Goal: Transaction & Acquisition: Purchase product/service

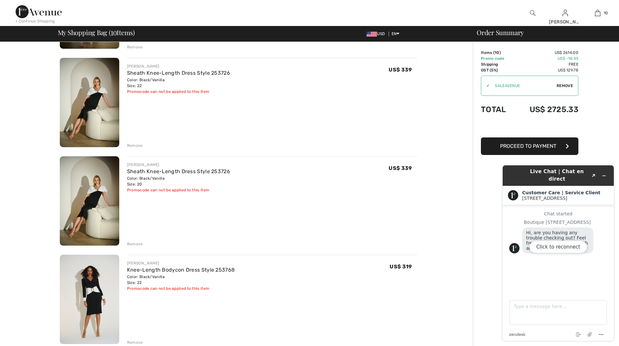
scroll to position [715, 0]
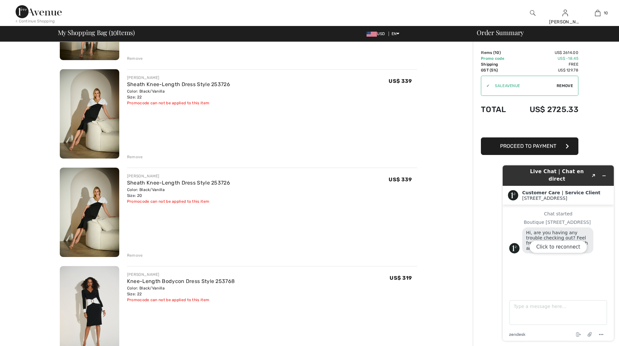
click at [134, 255] on div "Remove" at bounding box center [135, 255] width 16 height 6
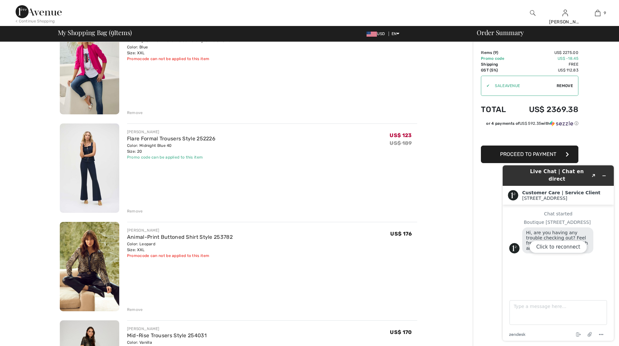
scroll to position [0, 0]
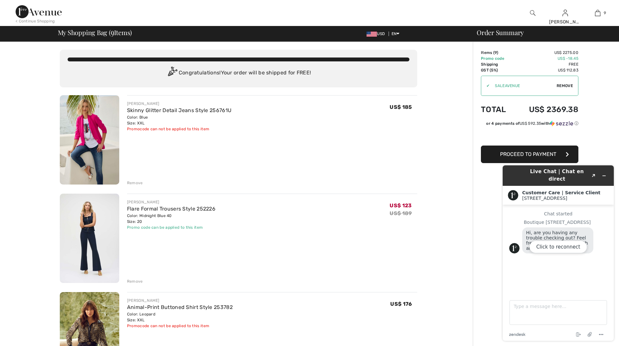
click at [394, 137] on div "FRANK LYMAN Skinny Glitter Detail Jeans Style 256761U Color: Blue Size: XXL Fin…" at bounding box center [272, 140] width 290 height 91
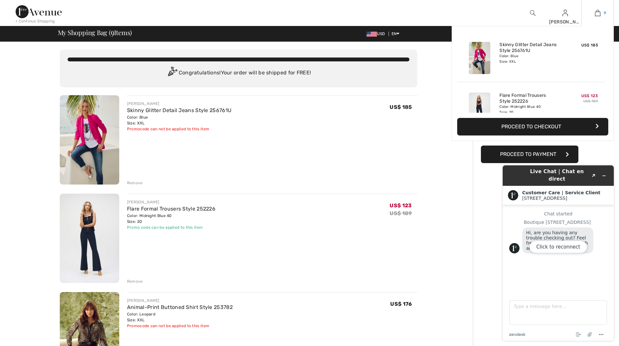
click at [597, 14] on img at bounding box center [598, 13] width 6 height 8
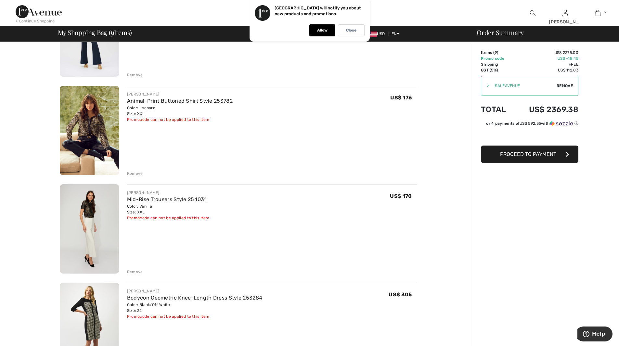
scroll to position [195, 0]
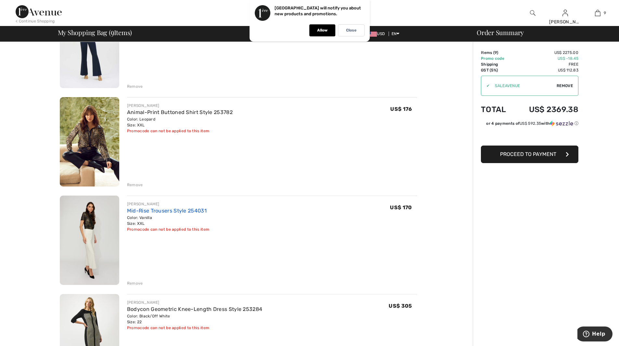
click at [173, 209] on link "Mid-Rise Trousers Style 254031" at bounding box center [167, 211] width 80 height 6
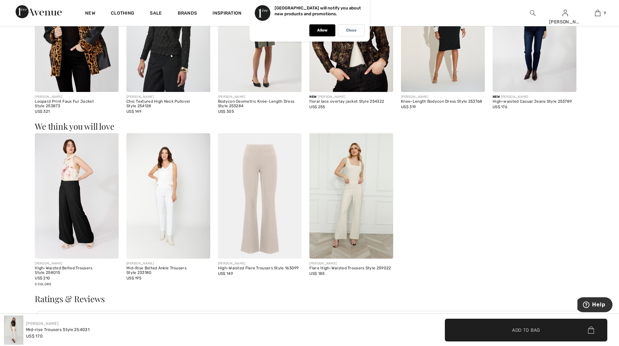
scroll to position [715, 0]
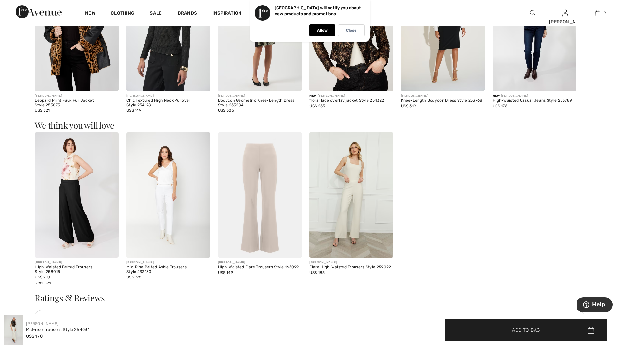
click at [261, 198] on img at bounding box center [260, 195] width 84 height 126
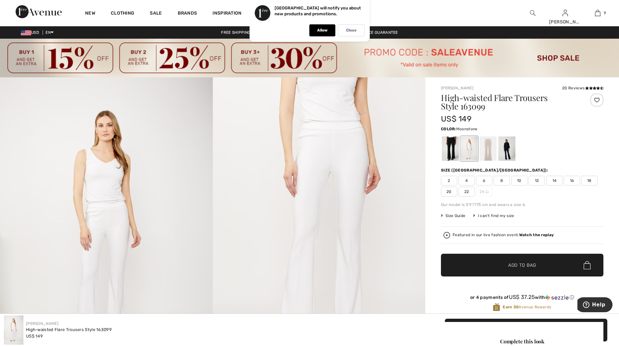
click at [488, 150] on div at bounding box center [487, 148] width 17 height 24
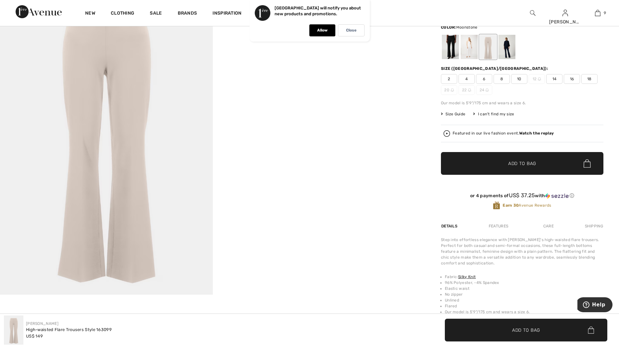
scroll to position [32, 0]
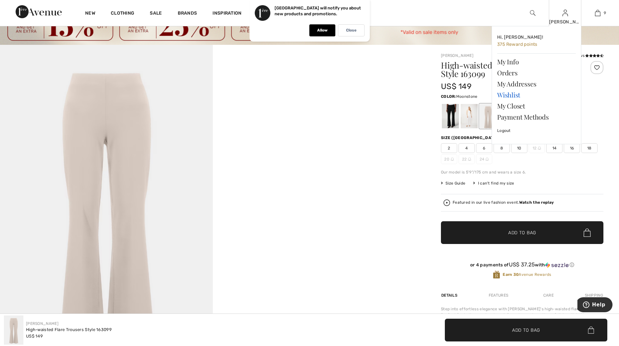
click at [507, 93] on link "Wishlist" at bounding box center [536, 94] width 79 height 11
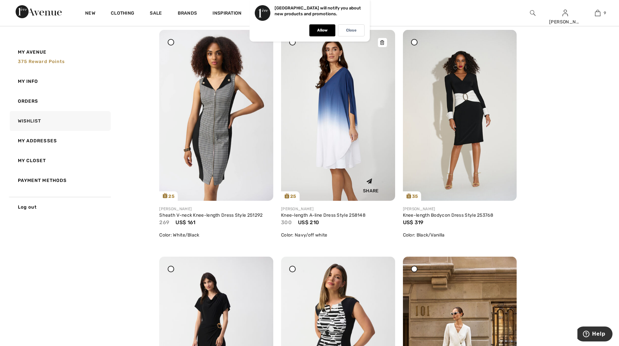
scroll to position [779, 0]
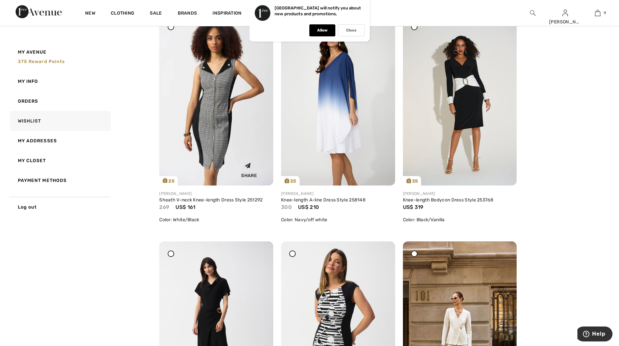
click at [221, 120] on img at bounding box center [216, 100] width 114 height 171
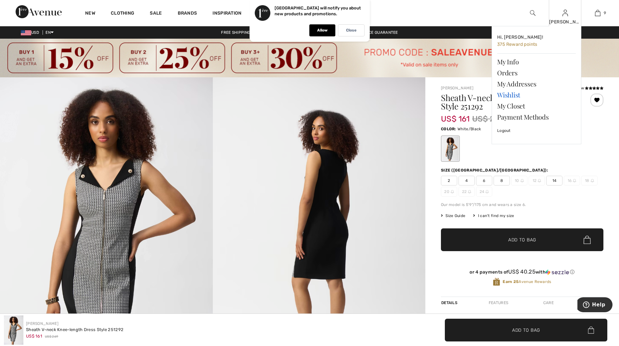
click at [513, 93] on link "Wishlist" at bounding box center [536, 94] width 79 height 11
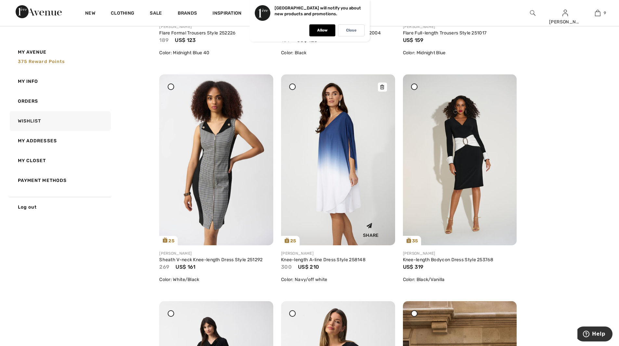
scroll to position [747, 0]
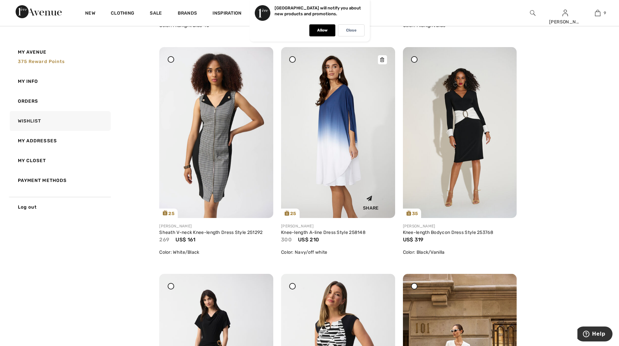
click at [334, 154] on img at bounding box center [338, 132] width 114 height 171
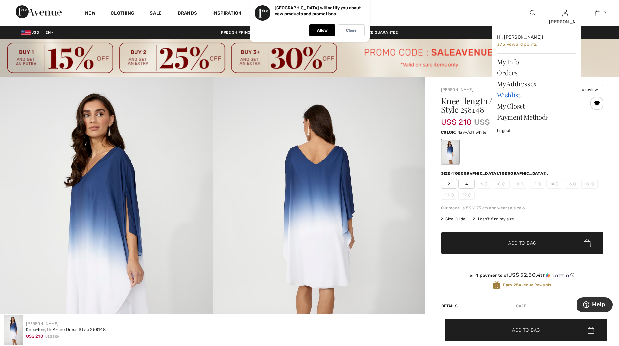
click at [503, 93] on link "Wishlist" at bounding box center [536, 94] width 79 height 11
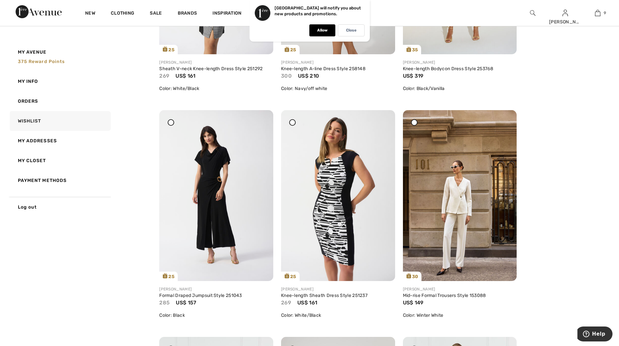
scroll to position [942, 0]
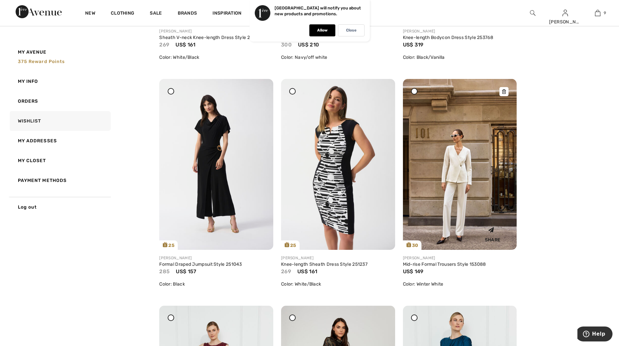
click at [443, 184] on img at bounding box center [460, 164] width 114 height 171
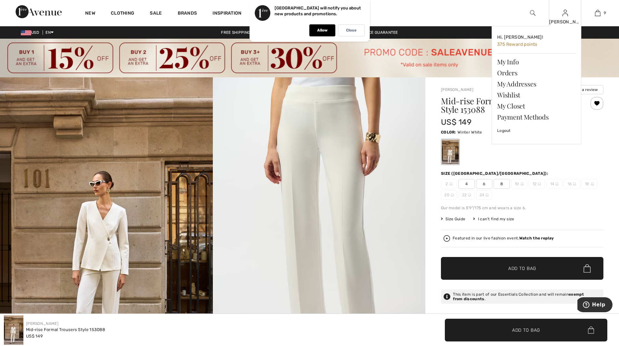
click at [570, 20] on div "[PERSON_NAME]" at bounding box center [565, 22] width 32 height 7
click at [502, 94] on link "Wishlist" at bounding box center [536, 94] width 79 height 11
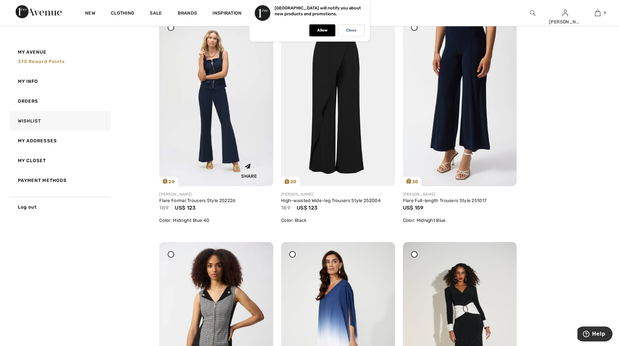
scroll to position [585, 0]
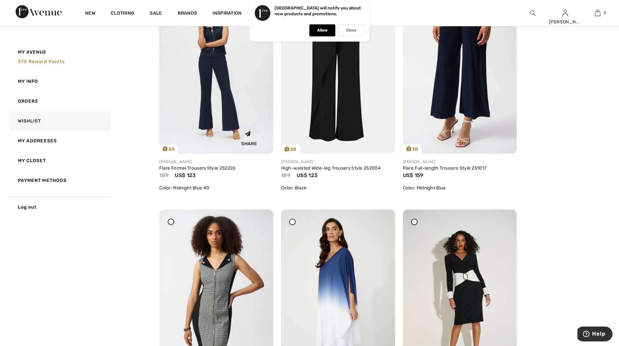
click at [210, 127] on div "Share" at bounding box center [216, 137] width 104 height 23
click at [219, 113] on img at bounding box center [216, 68] width 114 height 171
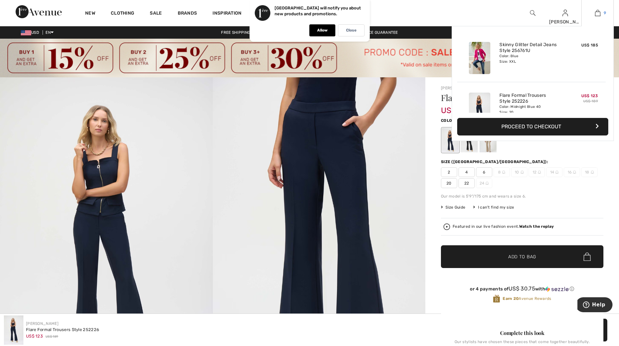
click at [597, 12] on img at bounding box center [598, 13] width 6 height 8
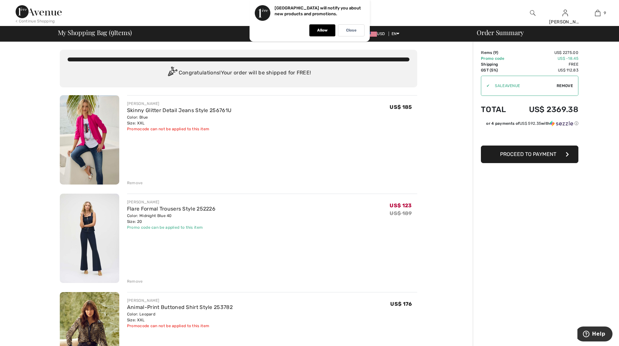
click at [139, 279] on div "Remove" at bounding box center [135, 281] width 16 height 6
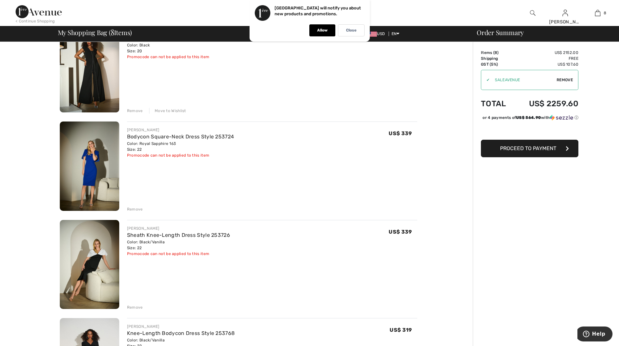
scroll to position [455, 0]
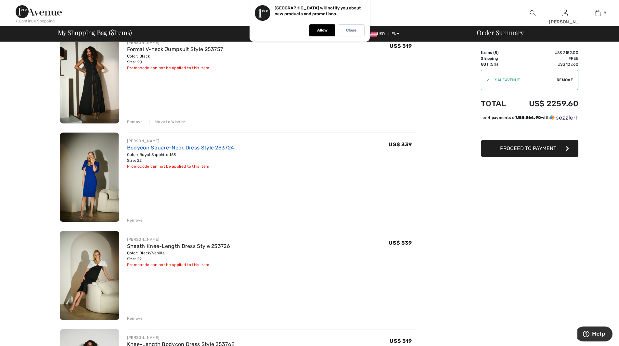
click at [182, 147] on link "Bodycon Square-Neck Dress Style 253724" at bounding box center [180, 148] width 107 height 6
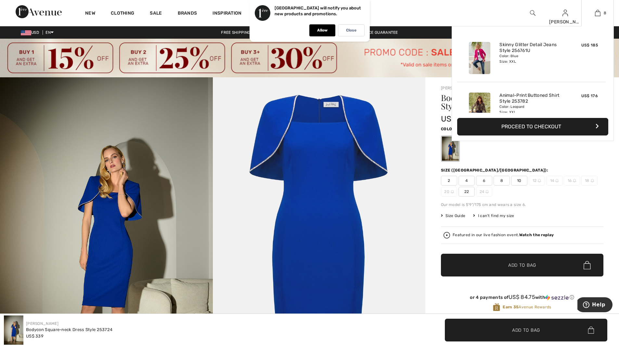
click at [598, 9] on div "8 Added to Bag Frank Lyman Skinny Glitter Detail Jeans Style 256761u US$ 185 Co…" at bounding box center [597, 13] width 32 height 26
click at [597, 12] on img at bounding box center [598, 13] width 6 height 8
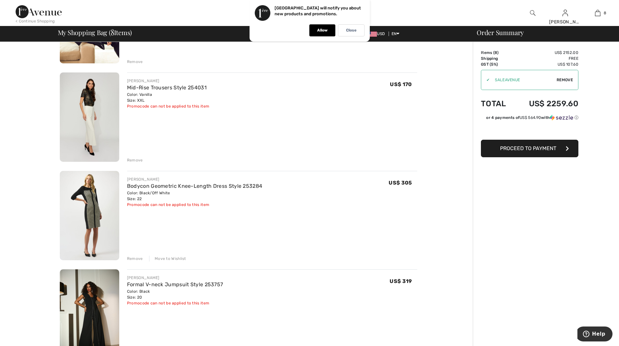
scroll to position [260, 0]
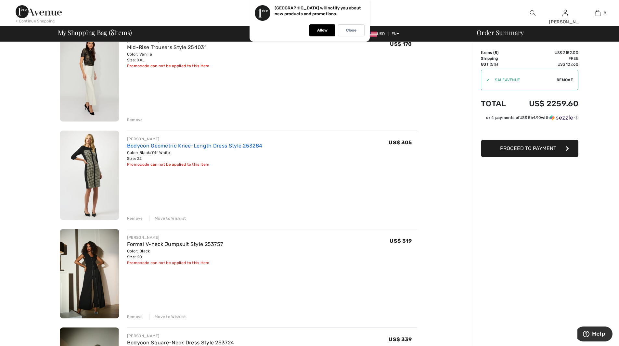
click at [205, 147] on link "Bodycon Geometric Knee-Length Dress Style 253284" at bounding box center [194, 146] width 135 height 6
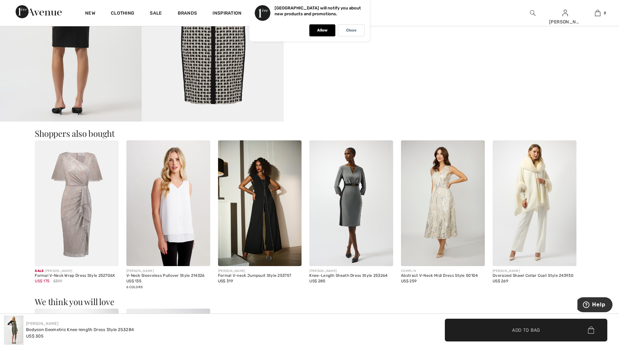
scroll to position [520, 0]
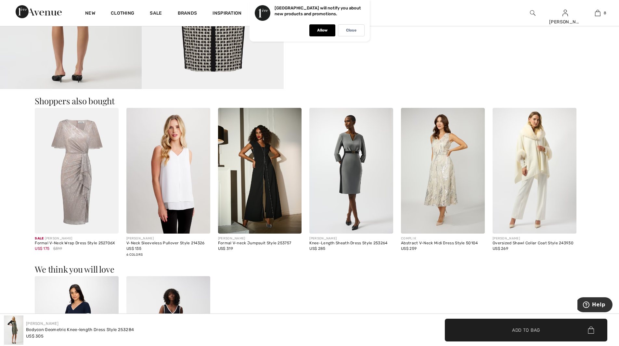
click at [541, 170] on img at bounding box center [534, 171] width 84 height 126
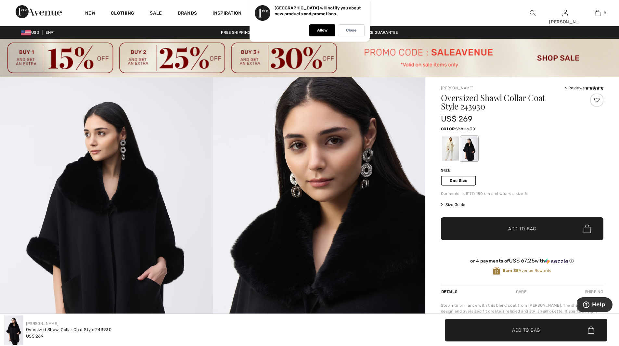
click at [450, 149] on div at bounding box center [450, 148] width 17 height 24
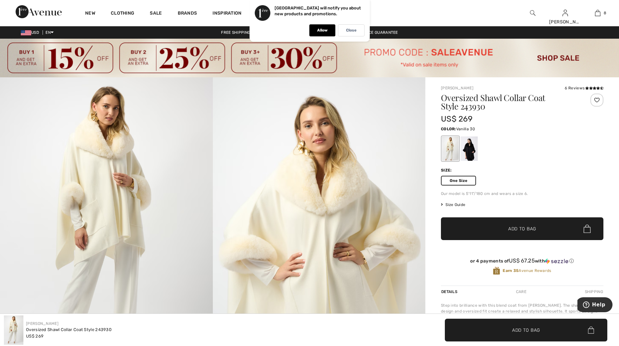
click at [594, 101] on div at bounding box center [596, 100] width 13 height 13
click at [469, 149] on div at bounding box center [469, 148] width 17 height 24
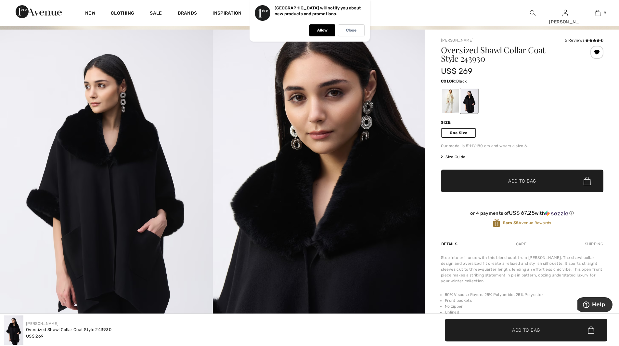
scroll to position [32, 0]
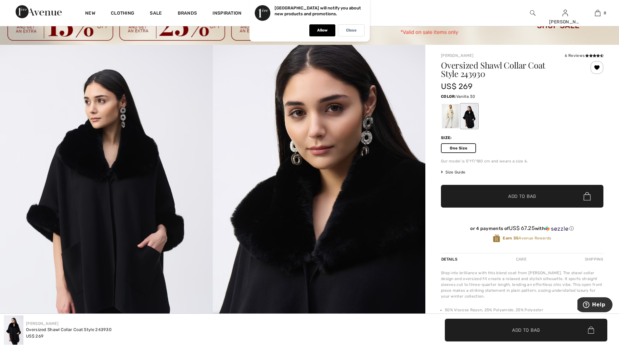
click at [451, 117] on div at bounding box center [450, 116] width 17 height 24
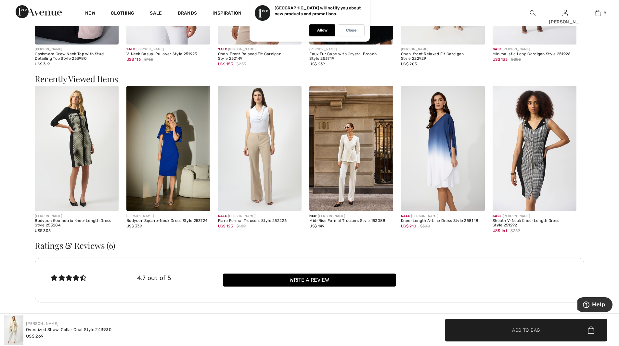
scroll to position [877, 0]
click at [523, 188] on img at bounding box center [534, 148] width 84 height 126
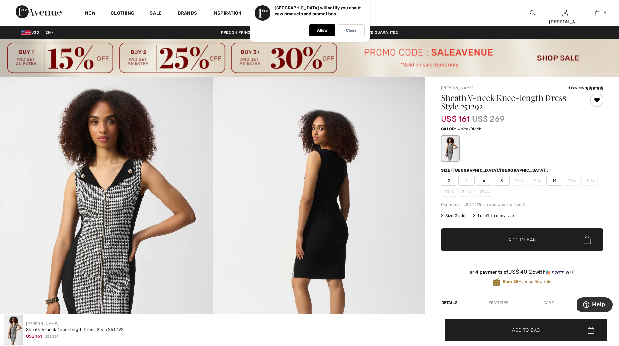
click at [554, 180] on span "14" at bounding box center [554, 181] width 16 height 10
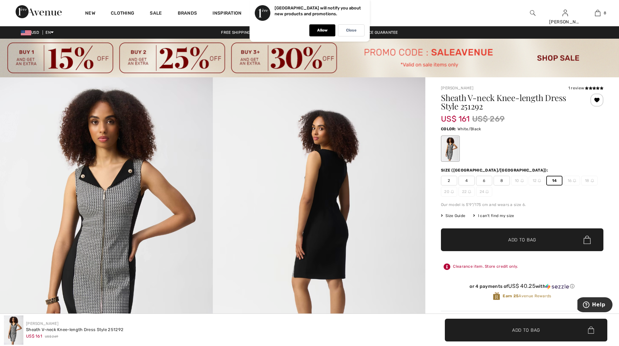
click at [511, 235] on span "✔ Added to Bag Add to Bag" at bounding box center [522, 239] width 162 height 23
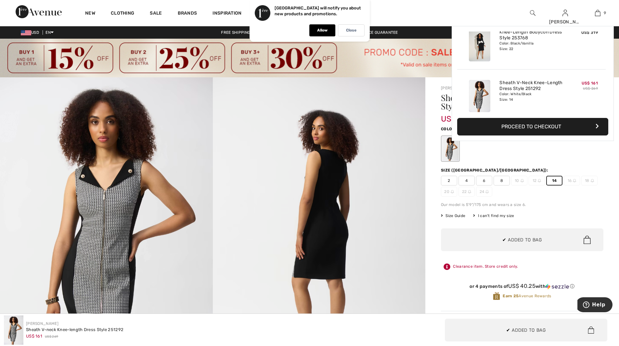
scroll to position [375, 0]
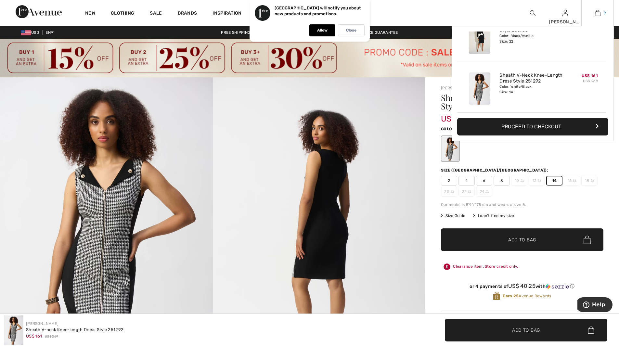
click at [597, 12] on img at bounding box center [598, 13] width 6 height 8
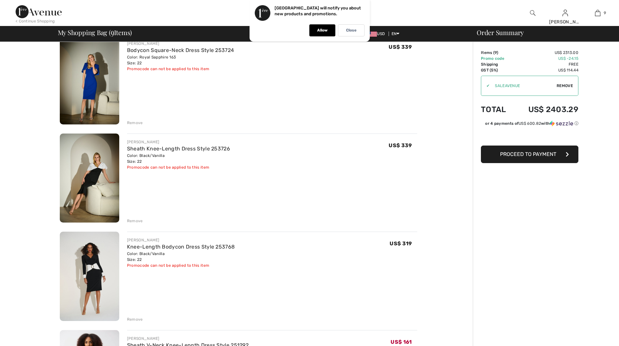
scroll to position [682, 0]
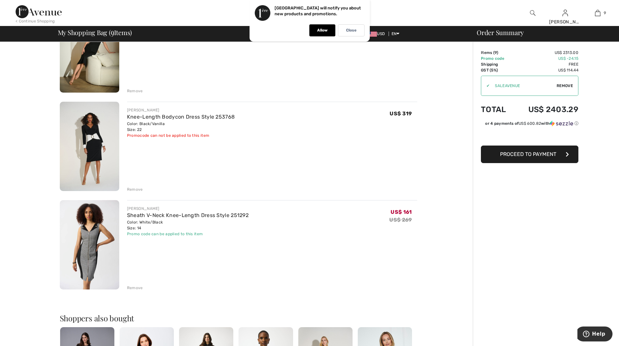
click at [280, 268] on div "[PERSON_NAME] Sheath V-Neck Knee-Length Dress Style 251292 Color: White/Black S…" at bounding box center [272, 245] width 290 height 91
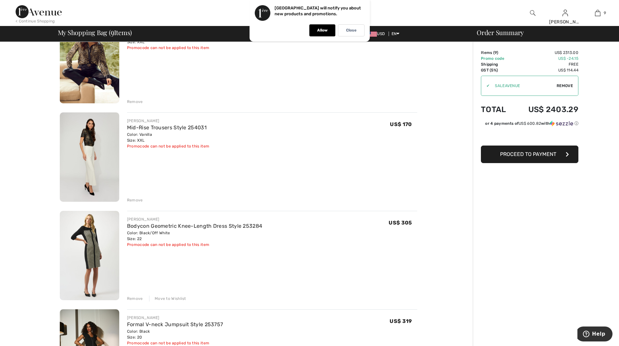
scroll to position [162, 0]
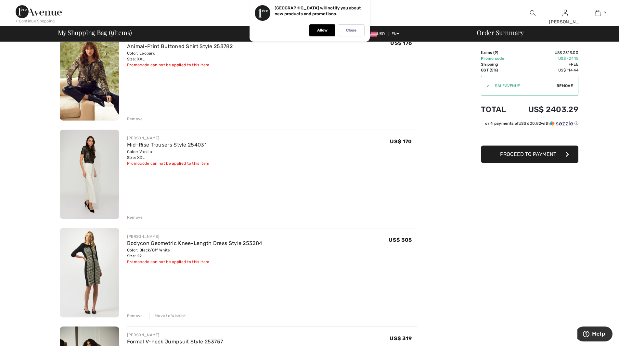
click at [170, 314] on div "Move to Wishlist" at bounding box center [167, 316] width 37 height 6
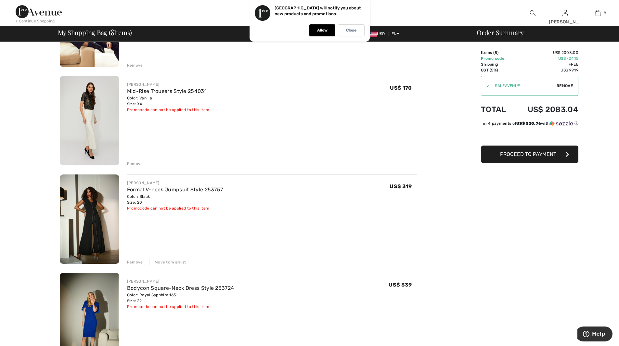
scroll to position [227, 0]
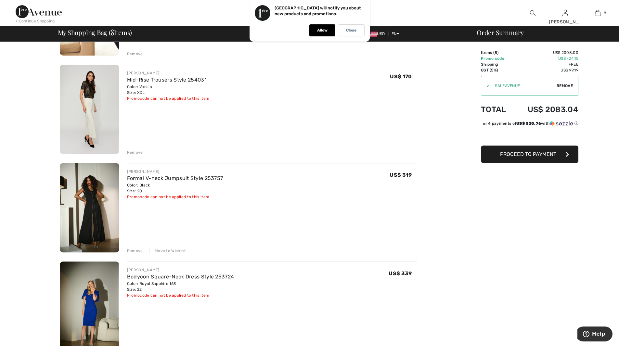
click at [178, 250] on div "Move to Wishlist" at bounding box center [167, 251] width 37 height 6
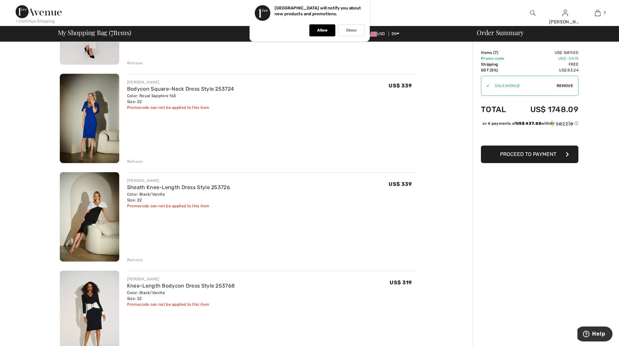
scroll to position [357, 0]
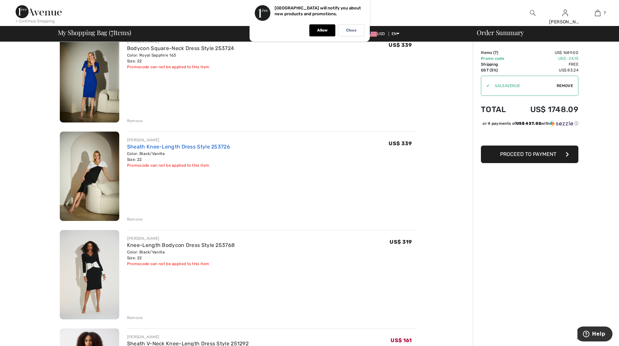
click at [192, 145] on link "Sheath Knee-Length Dress Style 253726" at bounding box center [178, 147] width 103 height 6
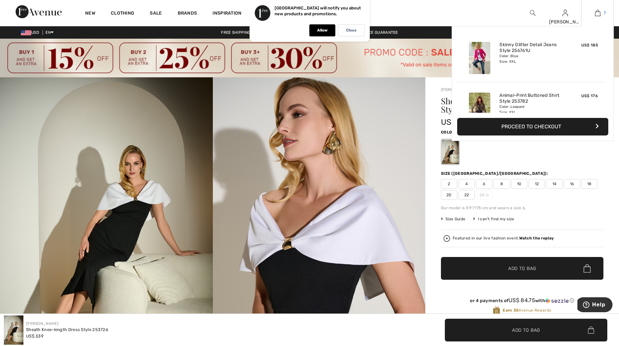
click at [595, 12] on img at bounding box center [598, 13] width 6 height 8
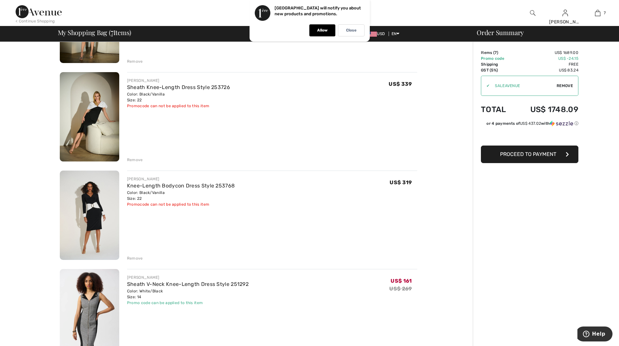
scroll to position [422, 0]
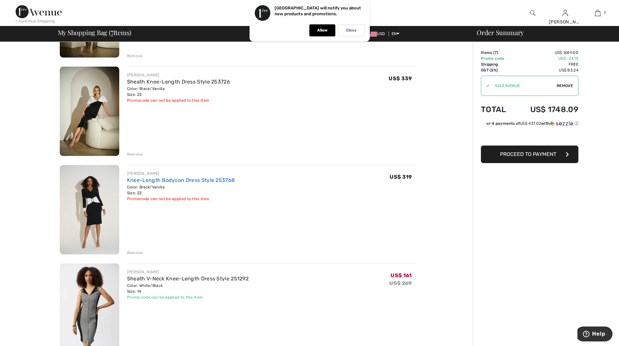
click at [189, 180] on link "Knee-Length Bodycon Dress Style 253768" at bounding box center [181, 180] width 108 height 6
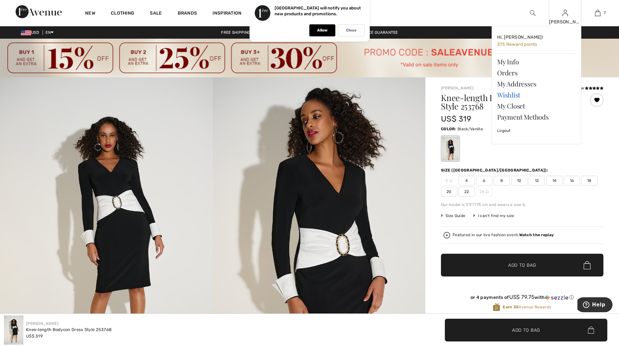
click at [515, 95] on link "Wishlist" at bounding box center [536, 94] width 79 height 11
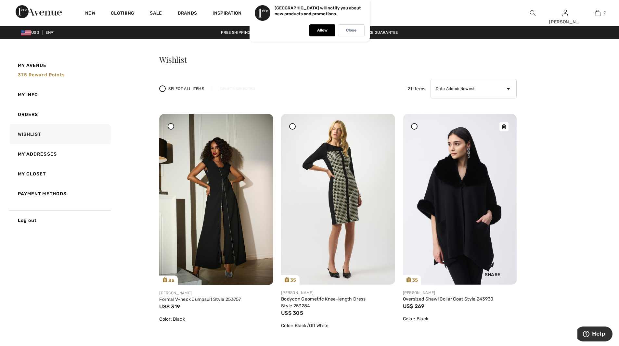
click at [454, 228] on img at bounding box center [460, 199] width 114 height 171
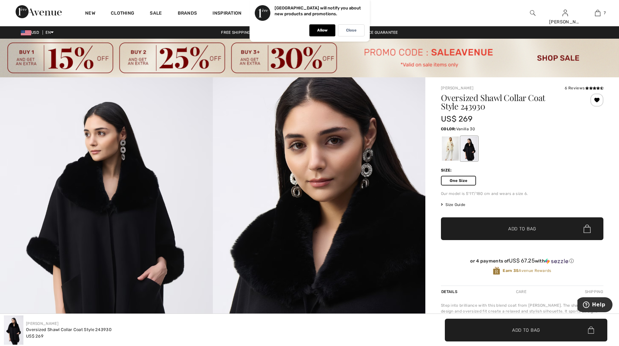
click at [449, 146] on div at bounding box center [450, 148] width 17 height 24
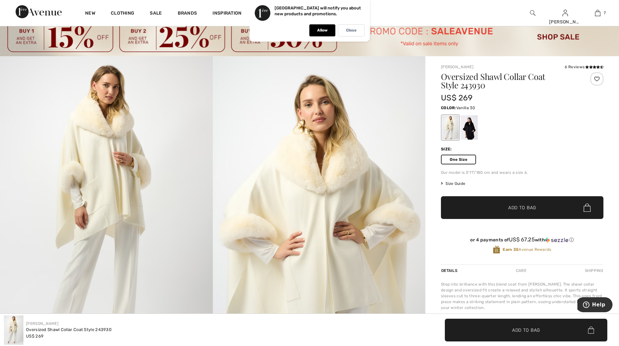
scroll to position [32, 0]
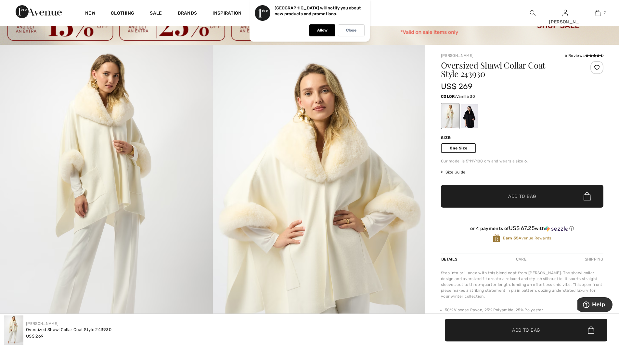
click at [462, 149] on span "One Size" at bounding box center [458, 148] width 35 height 10
click at [515, 192] on span "✔ Added to Bag Add to Bag" at bounding box center [522, 196] width 162 height 23
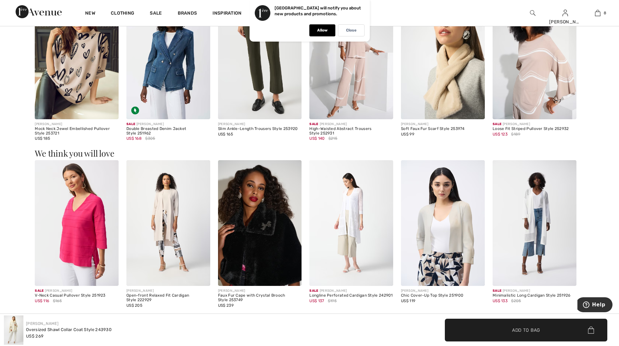
scroll to position [650, 0]
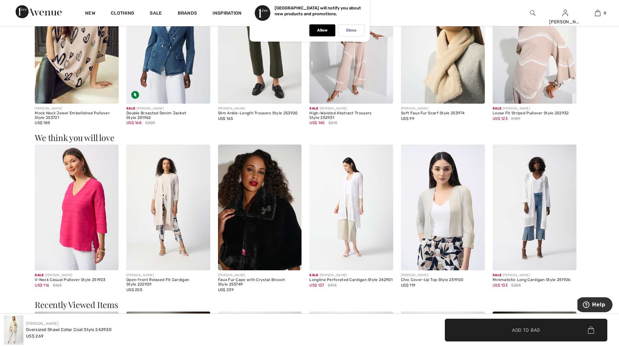
click at [521, 216] on img at bounding box center [534, 208] width 84 height 126
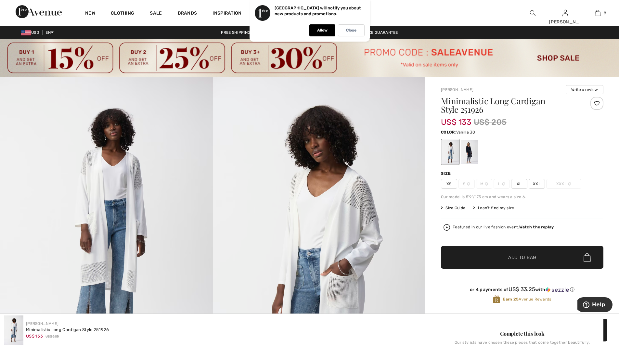
click at [534, 184] on span "XXL" at bounding box center [536, 184] width 16 height 10
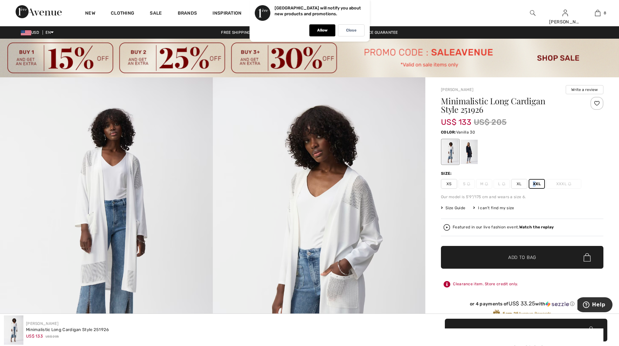
click at [503, 256] on span "✔ Added to Bag" at bounding box center [512, 257] width 40 height 7
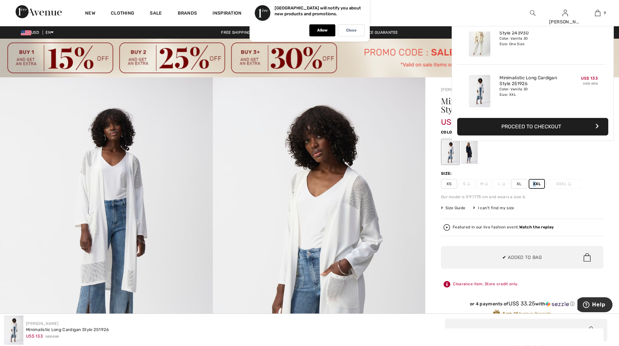
scroll to position [375, 0]
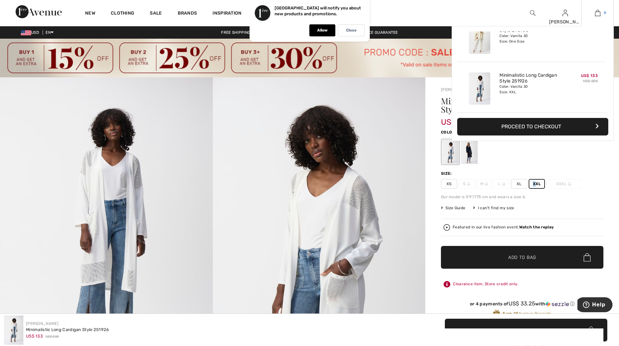
click at [596, 12] on img at bounding box center [598, 13] width 6 height 8
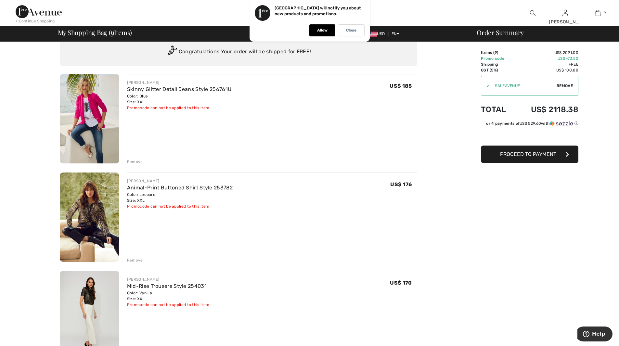
scroll to position [32, 0]
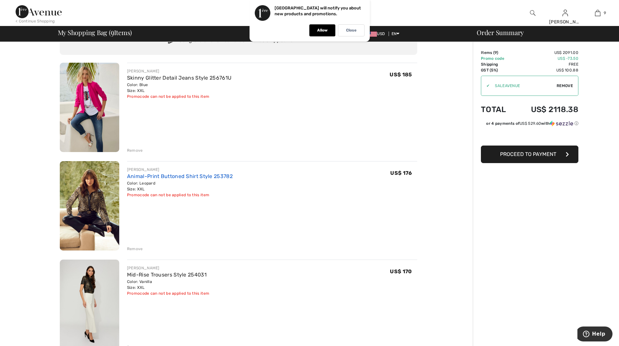
click at [186, 175] on link "Animal-Print Buttoned Shirt Style 253782" at bounding box center [180, 176] width 106 height 6
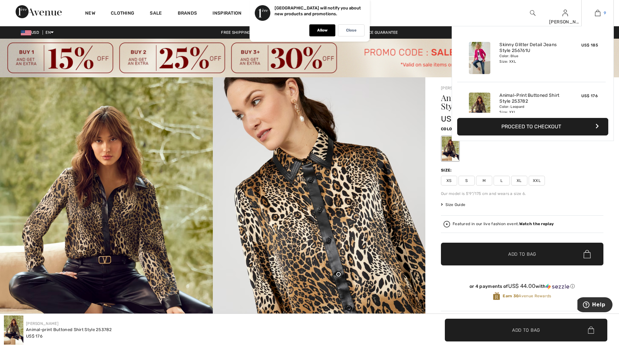
click at [600, 13] on img at bounding box center [598, 13] width 6 height 8
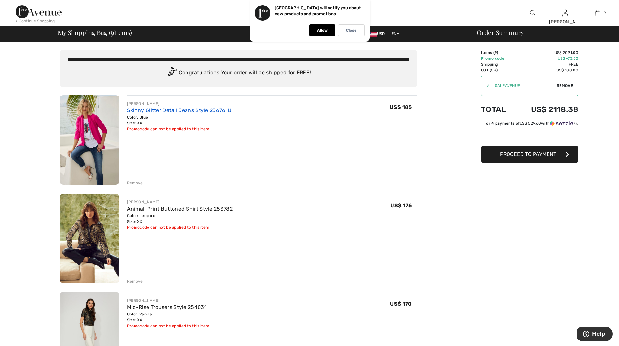
click at [184, 111] on link "Skinny Glitter Detail Jeans Style 256761U" at bounding box center [179, 110] width 104 height 6
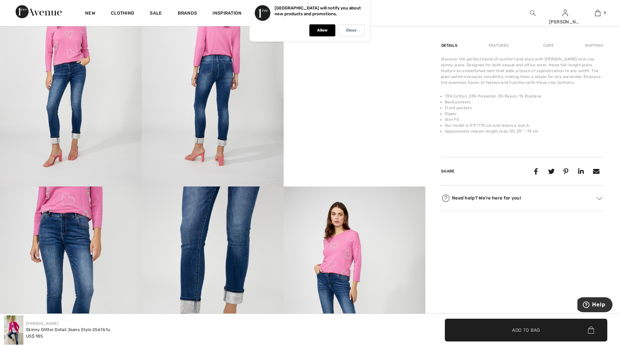
scroll to position [520, 0]
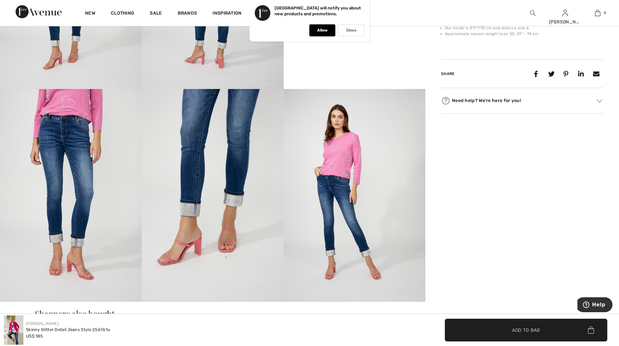
click at [193, 211] on img at bounding box center [213, 195] width 142 height 212
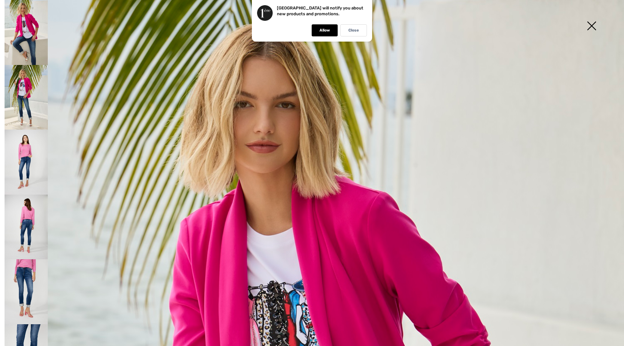
scroll to position [0, 0]
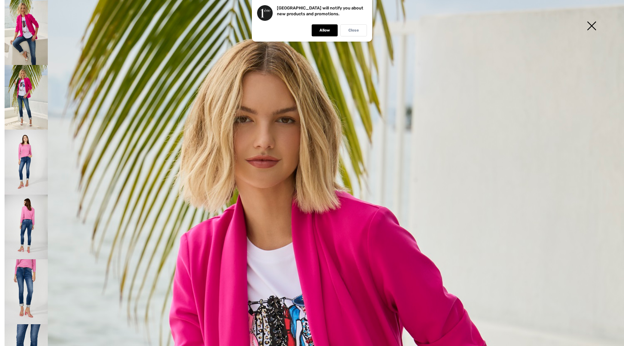
click at [353, 28] on div "Close" at bounding box center [353, 30] width 27 height 12
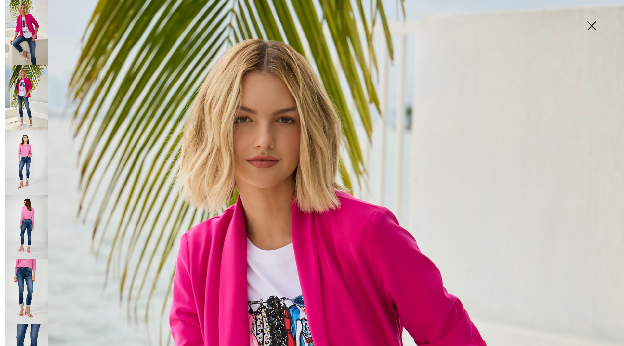
click at [589, 26] on img at bounding box center [591, 26] width 32 height 33
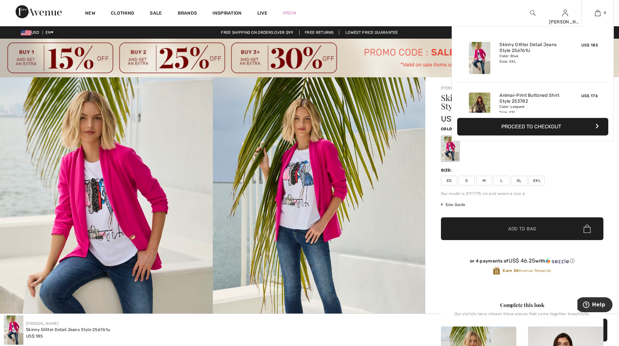
drag, startPoint x: 598, startPoint y: 12, endPoint x: 583, endPoint y: 29, distance: 22.8
click at [598, 12] on img at bounding box center [598, 13] width 6 height 8
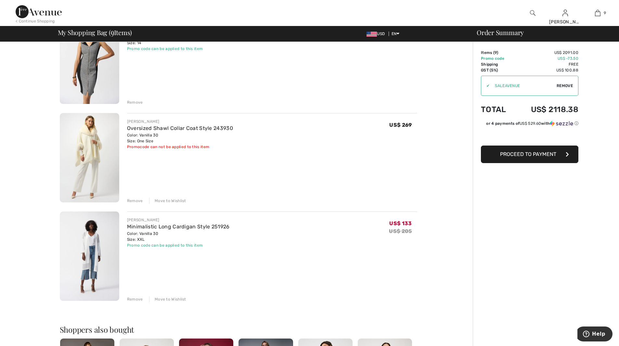
scroll to position [682, 0]
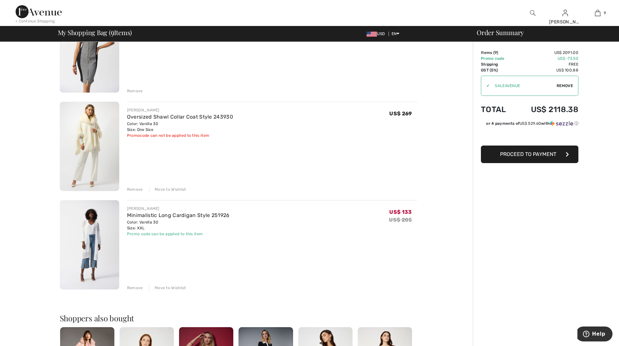
click at [194, 212] on div "Minimalistic Long Cardigan Style 251926" at bounding box center [178, 215] width 103 height 8
click at [157, 213] on link "Minimalistic Long Cardigan Style 251926" at bounding box center [178, 215] width 103 height 6
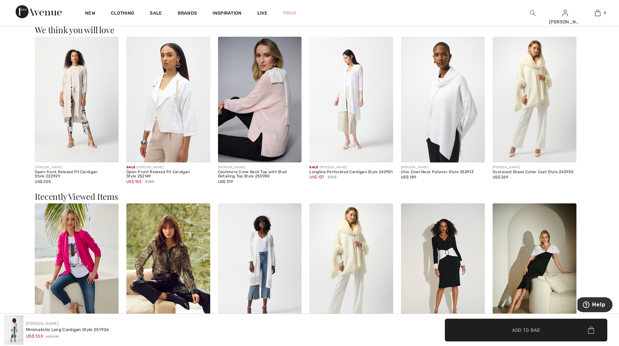
scroll to position [974, 0]
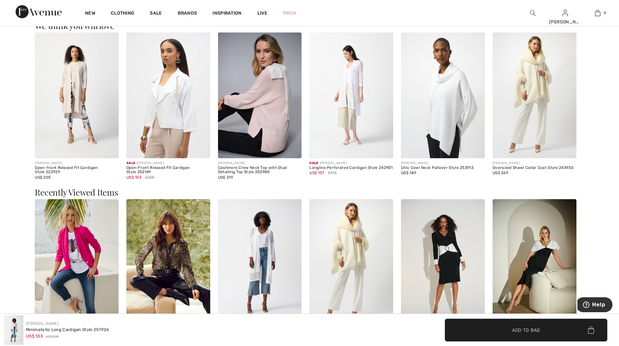
click at [436, 129] on img at bounding box center [443, 95] width 84 height 126
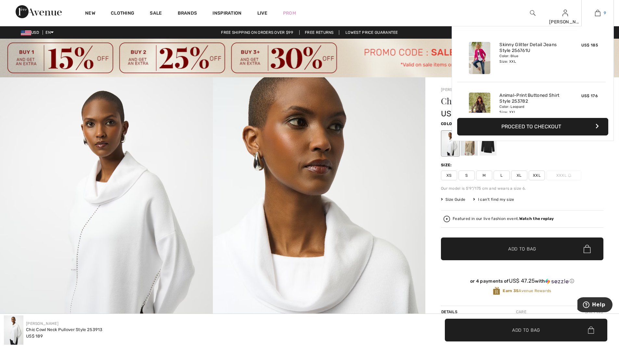
click at [597, 10] on img at bounding box center [598, 13] width 6 height 8
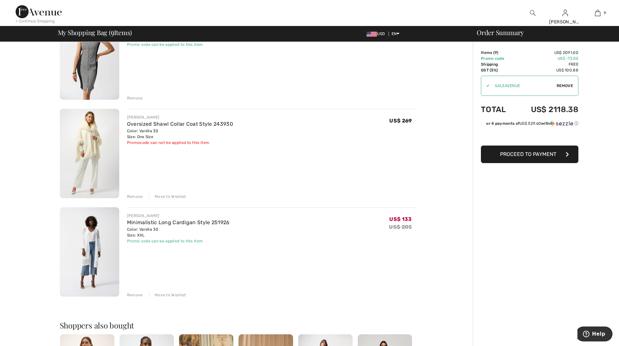
scroll to position [747, 0]
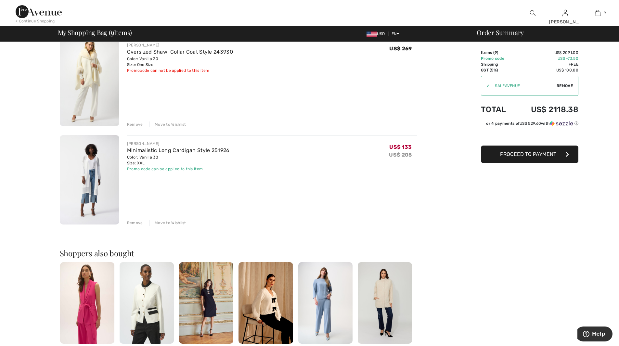
click at [174, 221] on div "Move to Wishlist" at bounding box center [167, 223] width 37 height 6
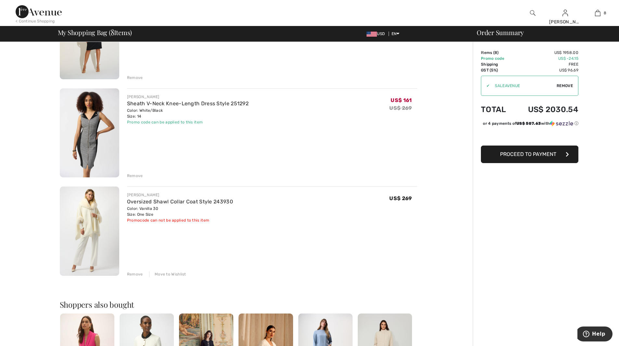
scroll to position [617, 0]
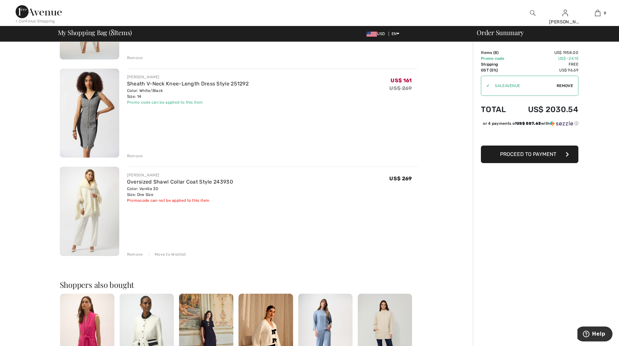
click at [162, 254] on div "Move to Wishlist" at bounding box center [167, 254] width 37 height 6
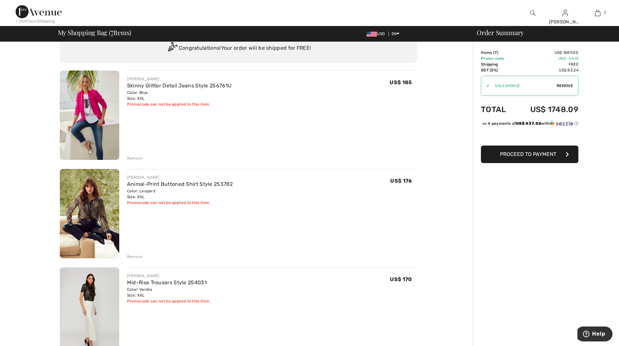
scroll to position [0, 0]
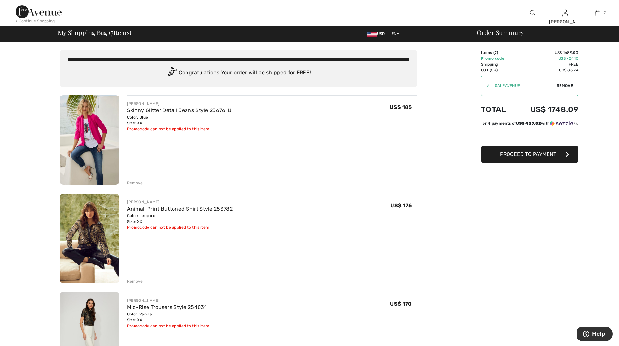
click at [133, 180] on div "Remove" at bounding box center [135, 183] width 16 height 6
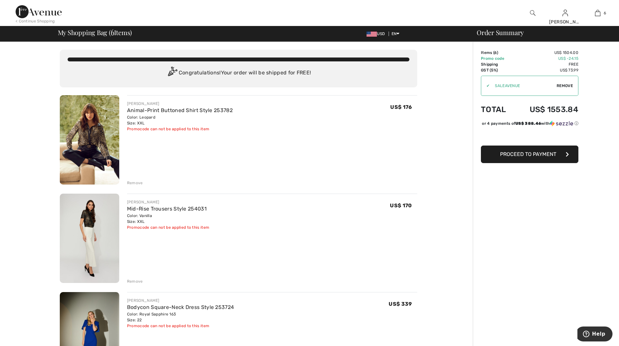
click at [137, 181] on div "Remove" at bounding box center [135, 183] width 16 height 6
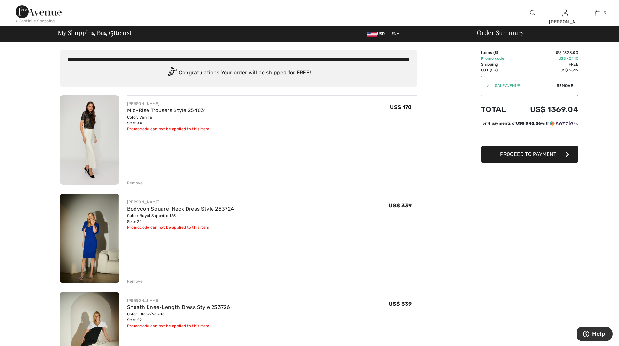
click at [133, 181] on div "Remove" at bounding box center [135, 183] width 16 height 6
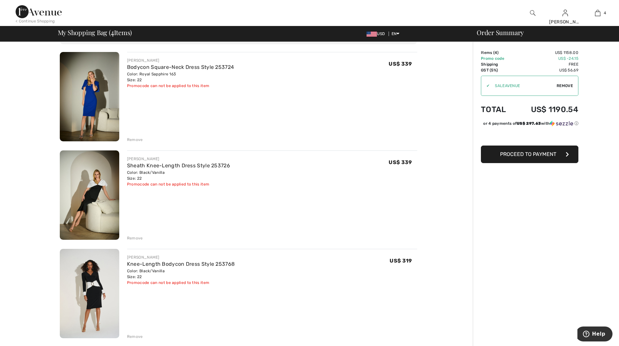
scroll to position [32, 0]
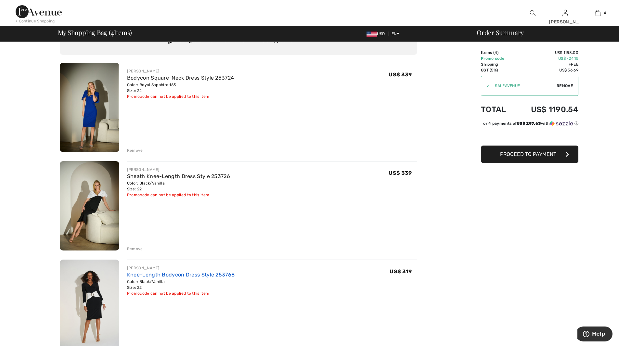
click at [168, 272] on link "Knee-Length Bodycon Dress Style 253768" at bounding box center [181, 275] width 108 height 6
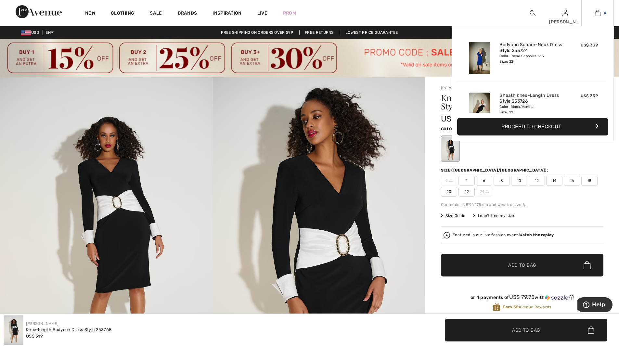
click at [598, 12] on img at bounding box center [598, 13] width 6 height 8
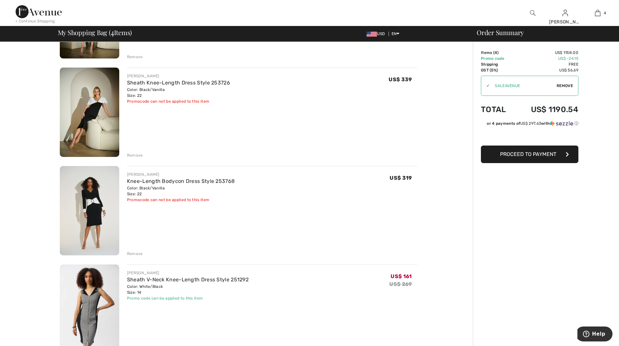
scroll to position [130, 0]
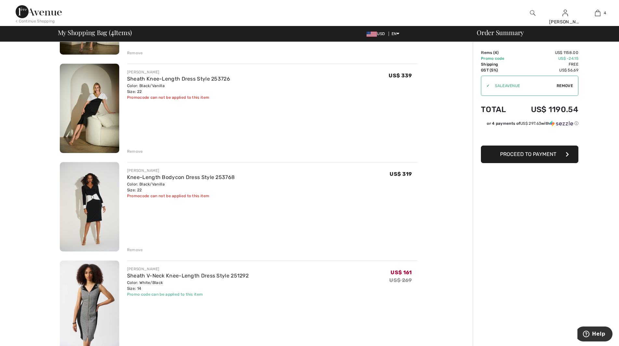
click at [511, 154] on span "Proceed to Payment" at bounding box center [528, 154] width 56 height 6
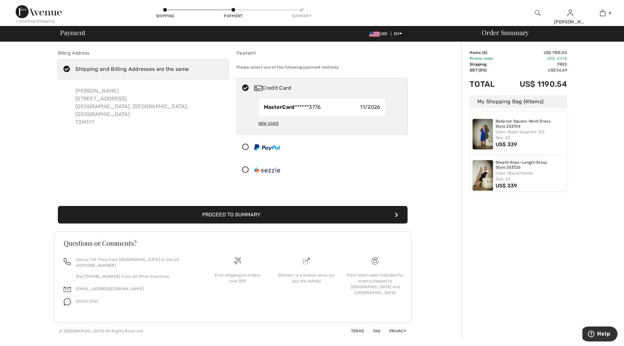
click at [270, 121] on div "New Card" at bounding box center [268, 123] width 20 height 11
radio input "true"
